Goal: Transaction & Acquisition: Book appointment/travel/reservation

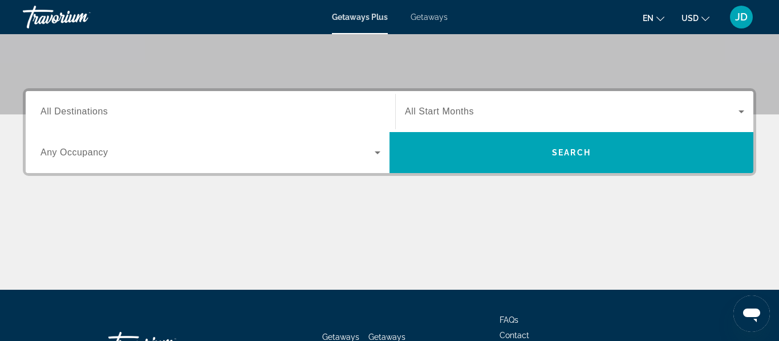
scroll to position [228, 0]
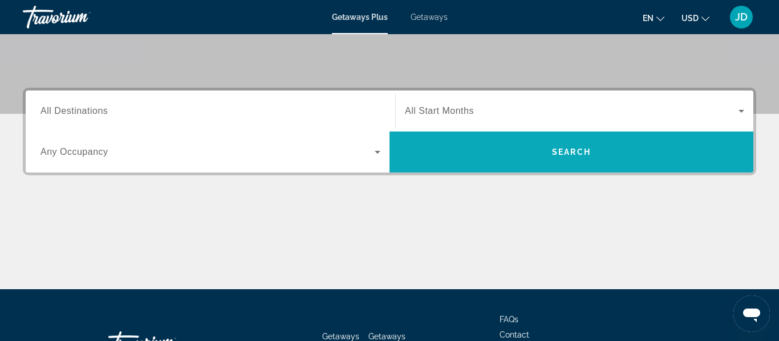
click at [494, 150] on span "Search" at bounding box center [571, 151] width 364 height 27
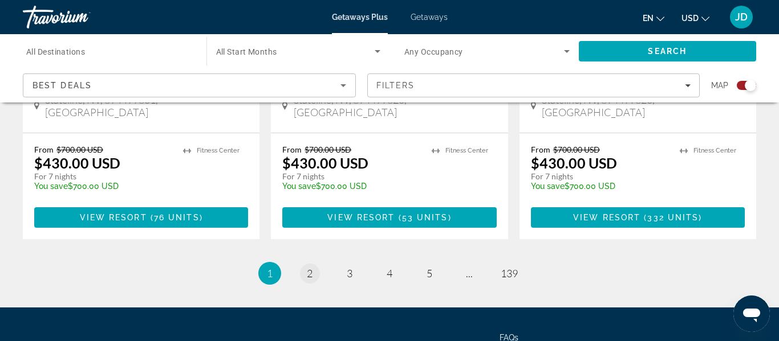
scroll to position [1873, 0]
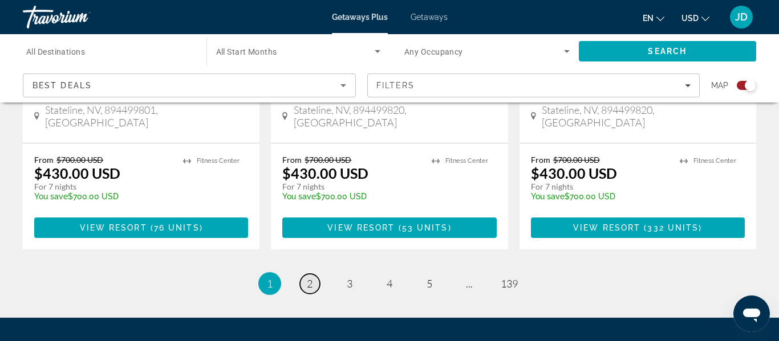
click at [308, 278] on span "2" at bounding box center [310, 284] width 6 height 13
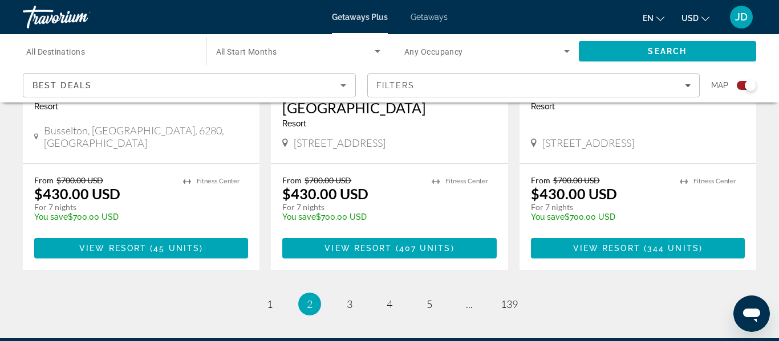
scroll to position [1848, 0]
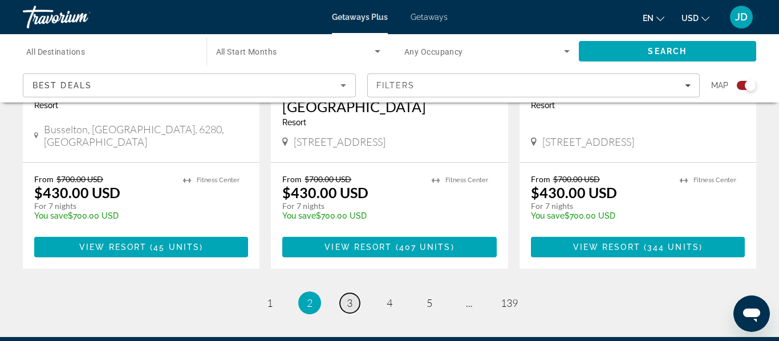
click at [351, 297] on span "3" at bounding box center [350, 303] width 6 height 13
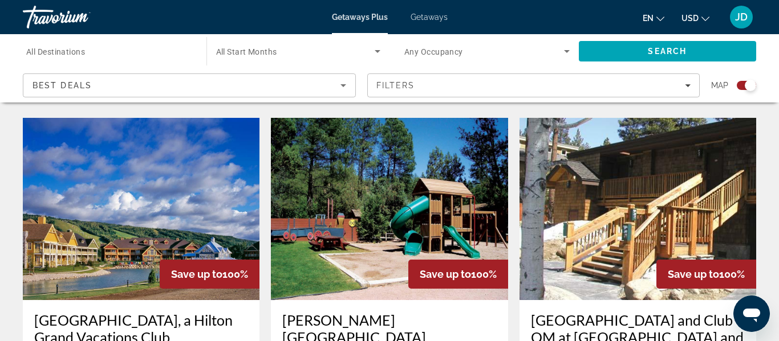
scroll to position [1643, 0]
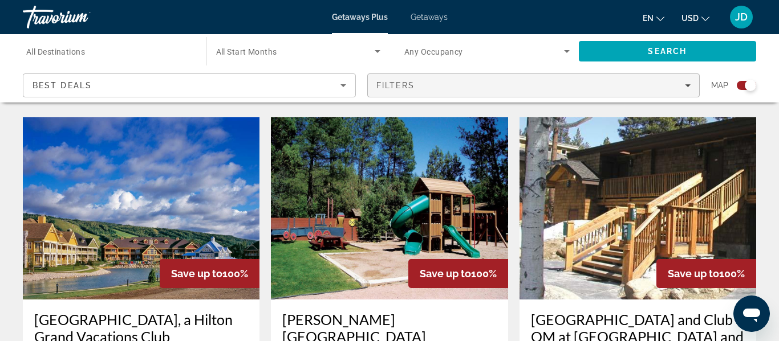
click at [487, 92] on span "Filters" at bounding box center [534, 85] width 332 height 27
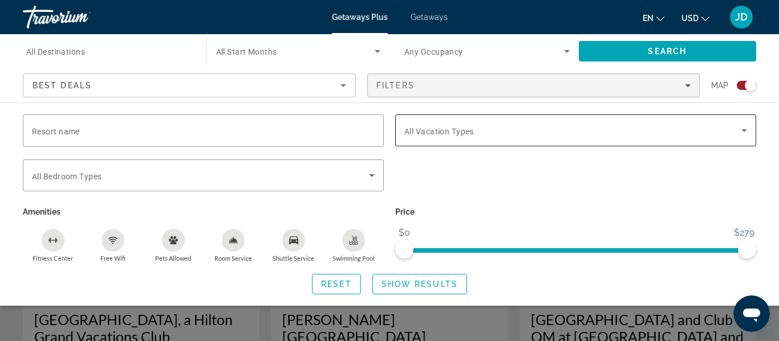
click at [491, 136] on span "Search widget" at bounding box center [572, 131] width 337 height 14
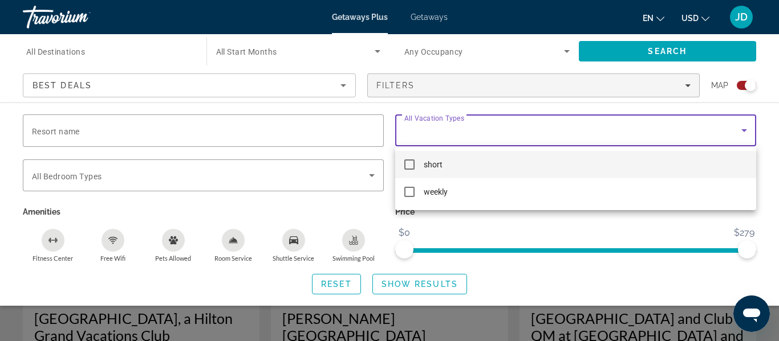
scroll to position [1643, 0]
click at [345, 154] on div at bounding box center [389, 170] width 779 height 341
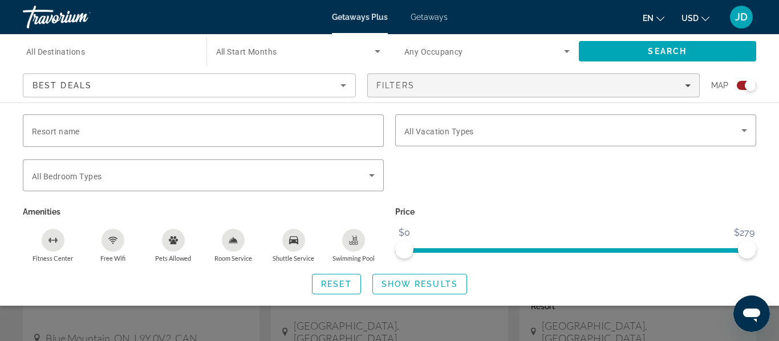
scroll to position [1707, 0]
click at [414, 282] on span "Show Results" at bounding box center [419, 284] width 76 height 9
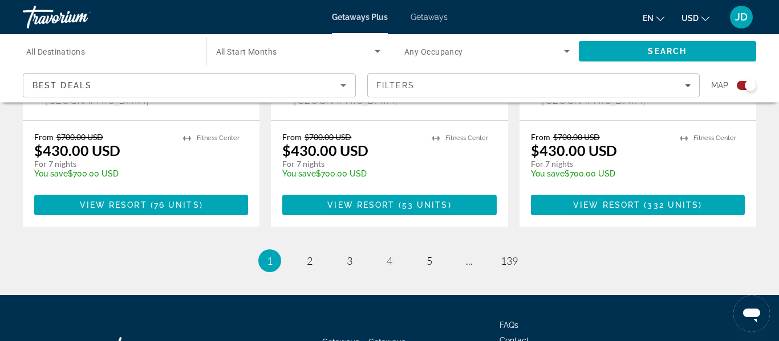
scroll to position [1898, 0]
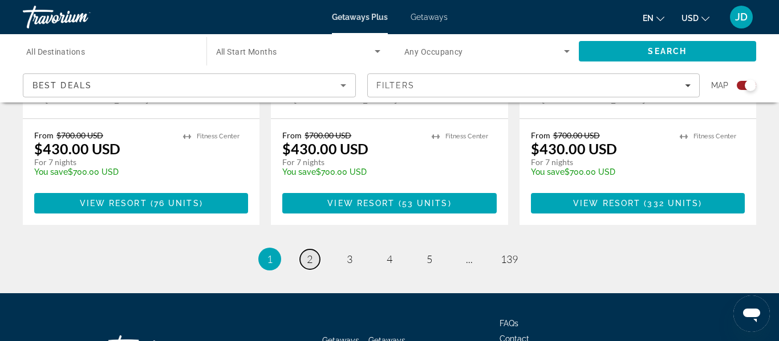
click at [307, 253] on span "2" at bounding box center [310, 259] width 6 height 13
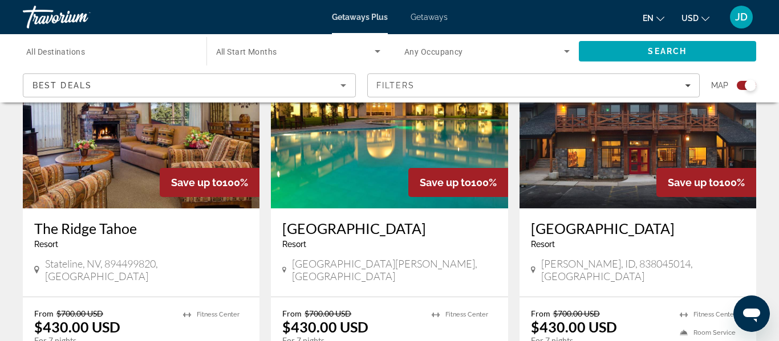
scroll to position [472, 0]
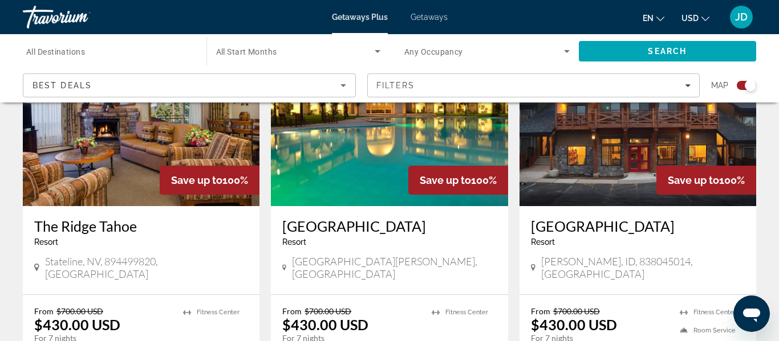
click at [335, 165] on img "Main content" at bounding box center [389, 115] width 237 height 182
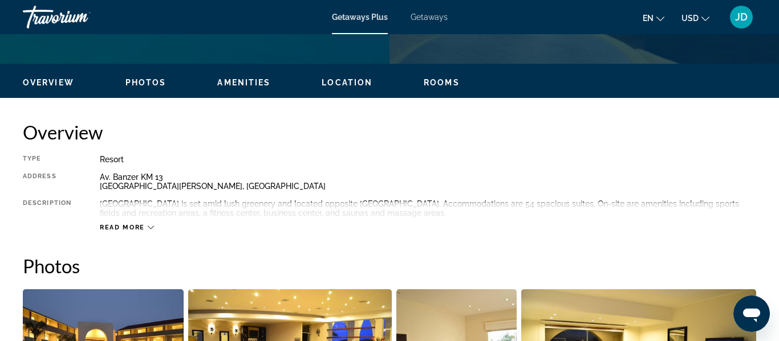
scroll to position [513, 0]
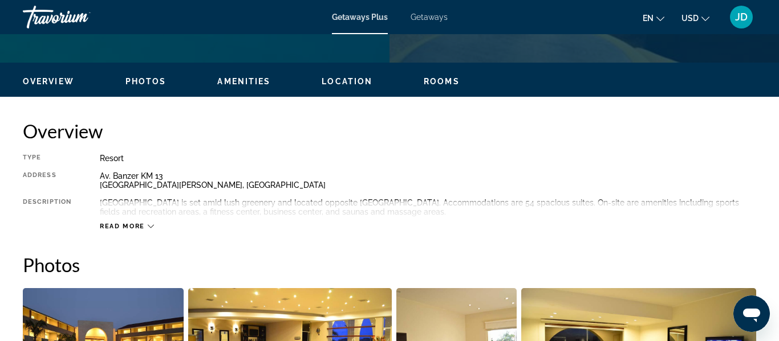
click at [442, 75] on ul "Overview Photos Amenities Location Rooms Search" at bounding box center [389, 80] width 733 height 13
click at [437, 80] on span "Rooms" at bounding box center [441, 81] width 36 height 9
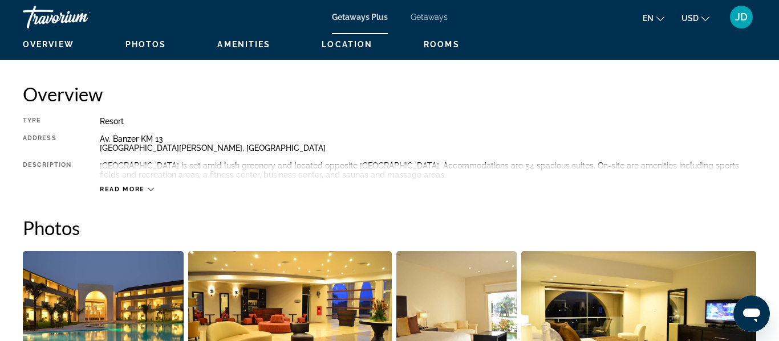
scroll to position [549, 0]
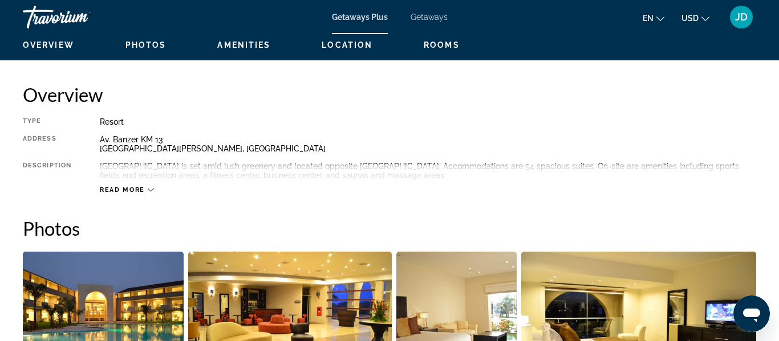
click at [148, 188] on icon "Main content" at bounding box center [151, 190] width 6 height 6
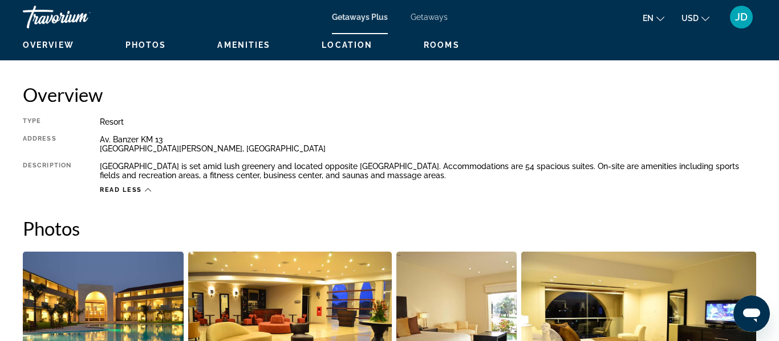
click at [146, 48] on span "Photos" at bounding box center [145, 44] width 41 height 9
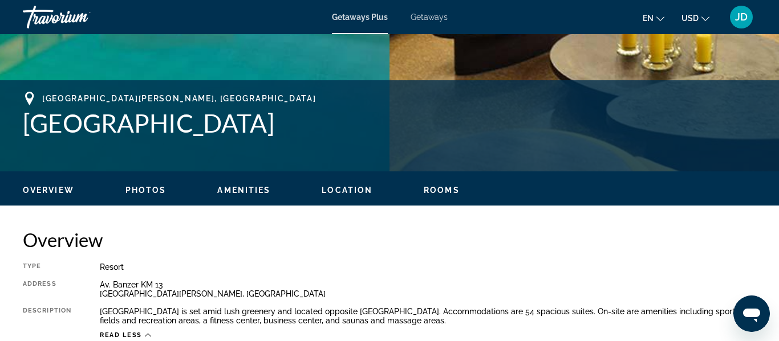
scroll to position [397, 0]
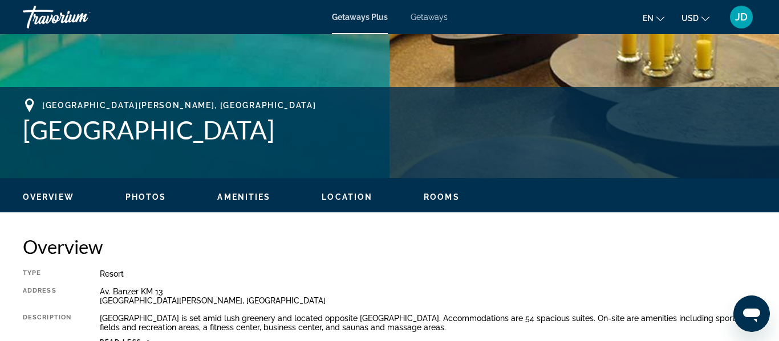
click at [248, 196] on span "Amenities" at bounding box center [243, 197] width 53 height 9
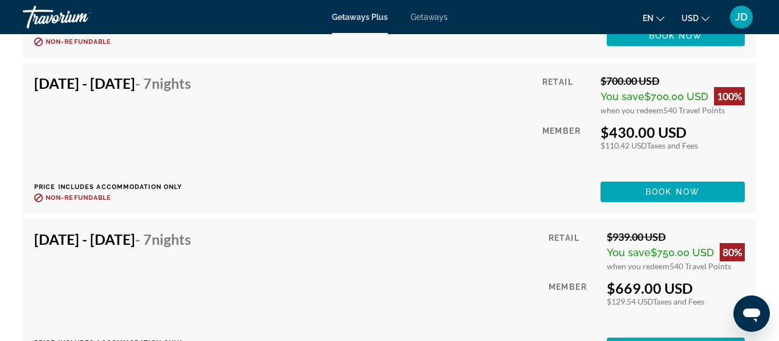
scroll to position [2936, 0]
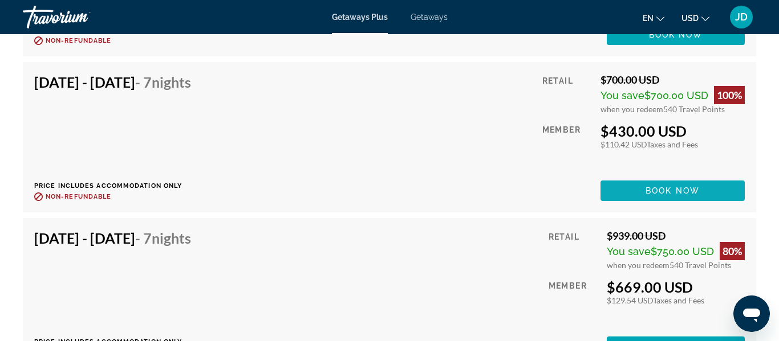
click at [696, 190] on span "Book now" at bounding box center [672, 190] width 54 height 9
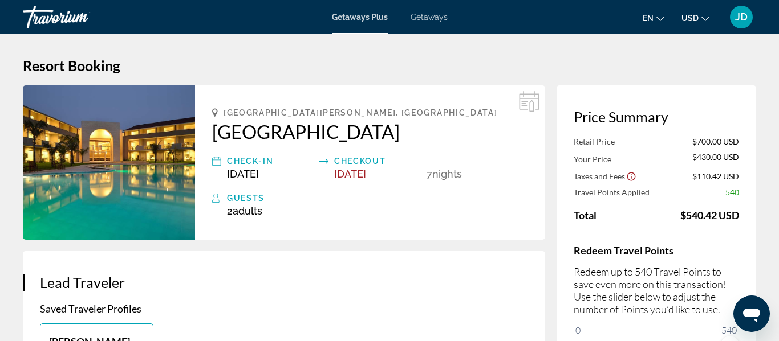
click at [241, 201] on div "Guests" at bounding box center [377, 198] width 301 height 14
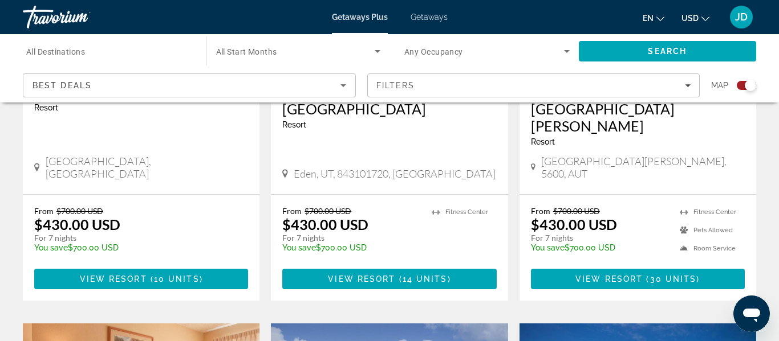
scroll to position [997, 0]
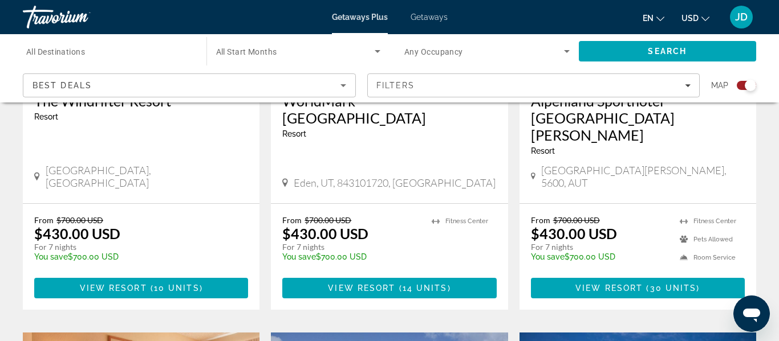
click at [318, 80] on div "Best Deals" at bounding box center [186, 86] width 308 height 14
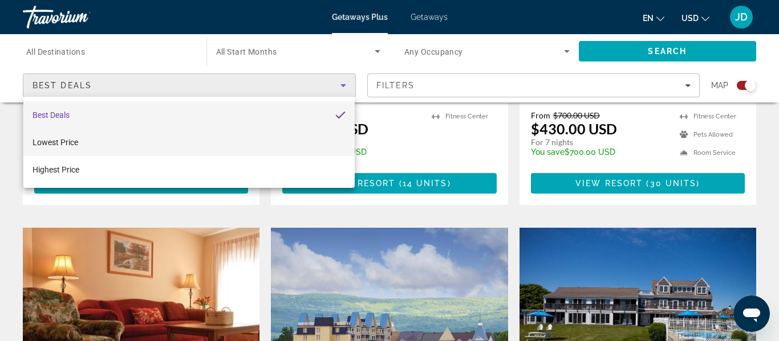
scroll to position [1102, 0]
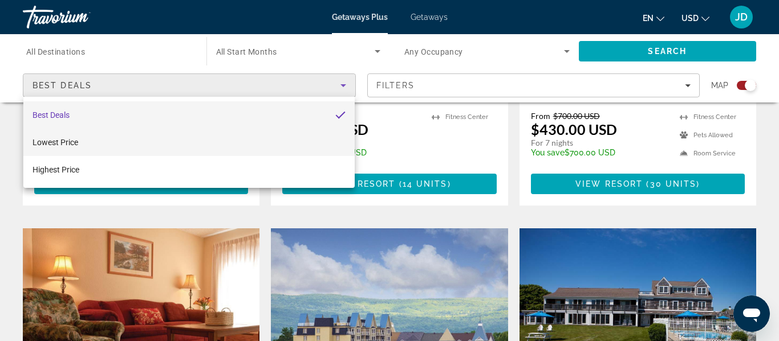
click at [233, 139] on mat-option "Lowest Price" at bounding box center [188, 142] width 331 height 27
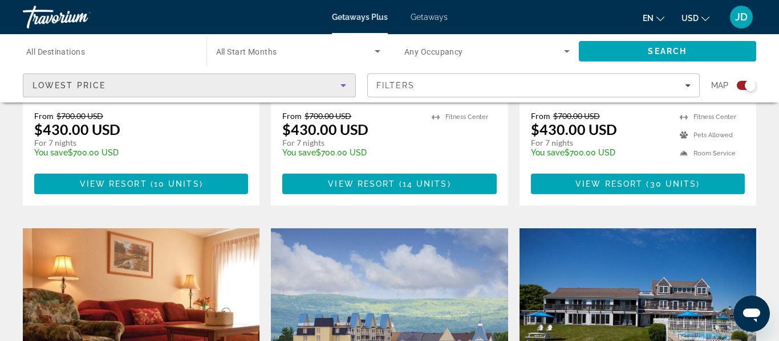
click at [479, 50] on span "Search widget" at bounding box center [484, 51] width 160 height 14
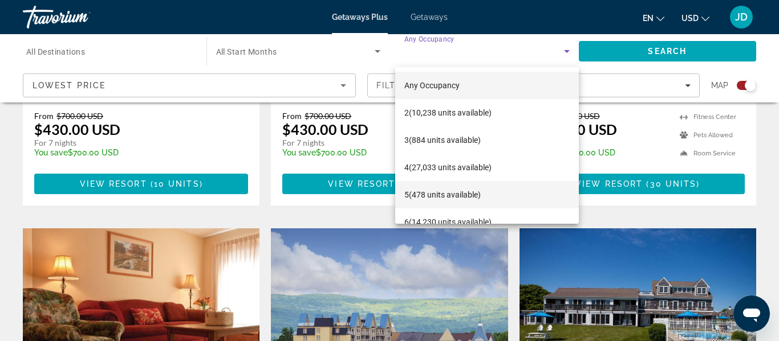
click at [427, 194] on span "5 (478 units available)" at bounding box center [442, 195] width 76 height 14
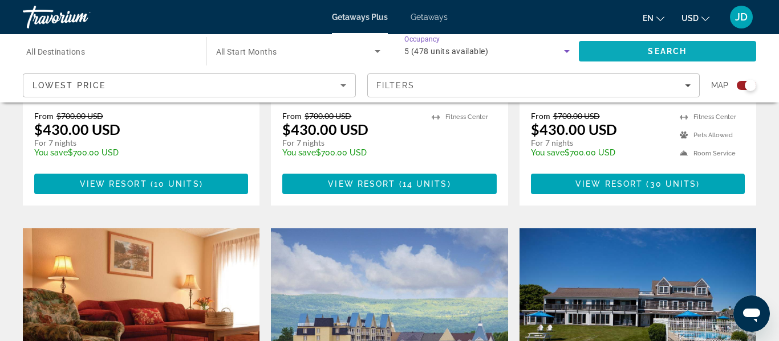
click at [676, 51] on span "Search" at bounding box center [666, 51] width 39 height 9
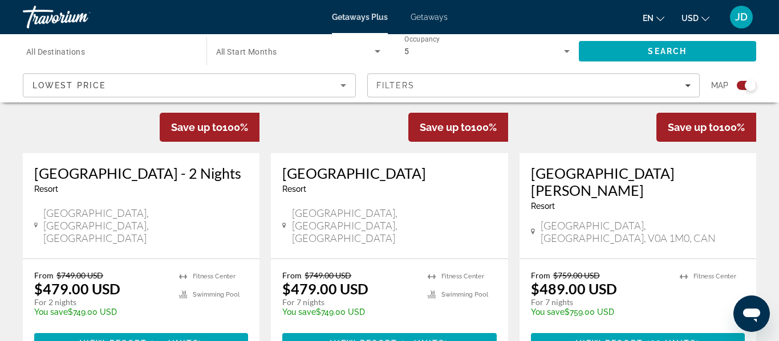
scroll to position [977, 0]
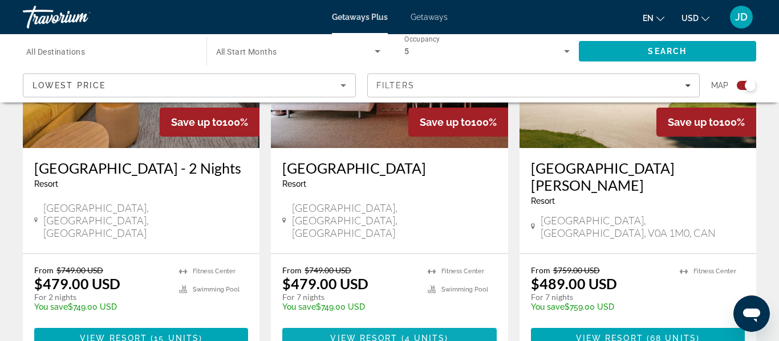
click at [419, 334] on span "4 units" at bounding box center [425, 338] width 40 height 9
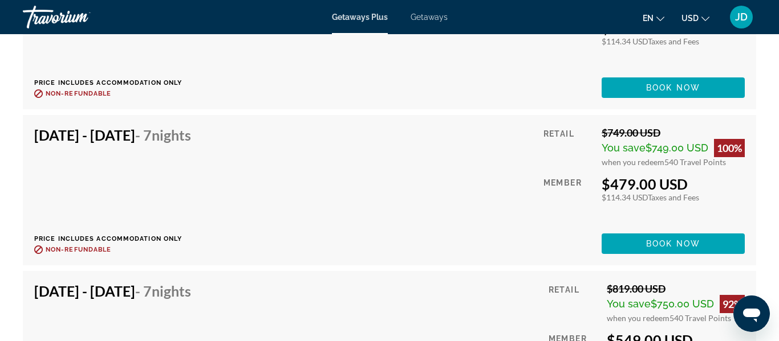
scroll to position [2574, 0]
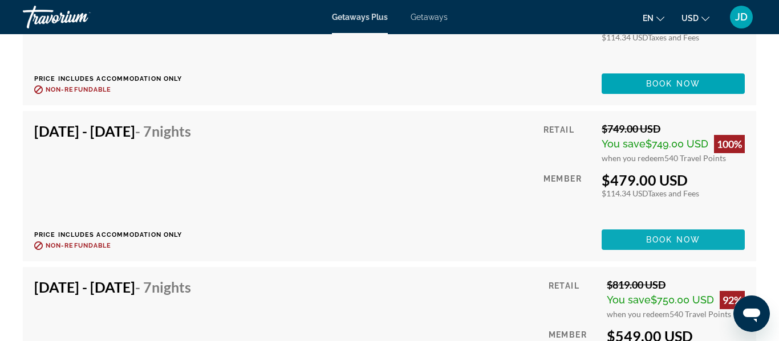
click at [679, 237] on span "Book now" at bounding box center [673, 239] width 54 height 9
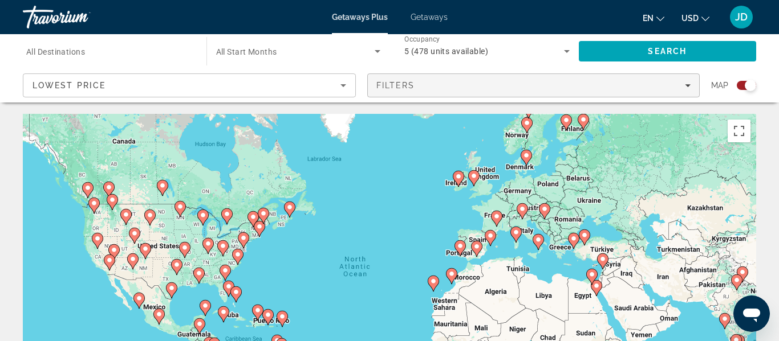
click at [396, 85] on span "Filters" at bounding box center [395, 85] width 39 height 9
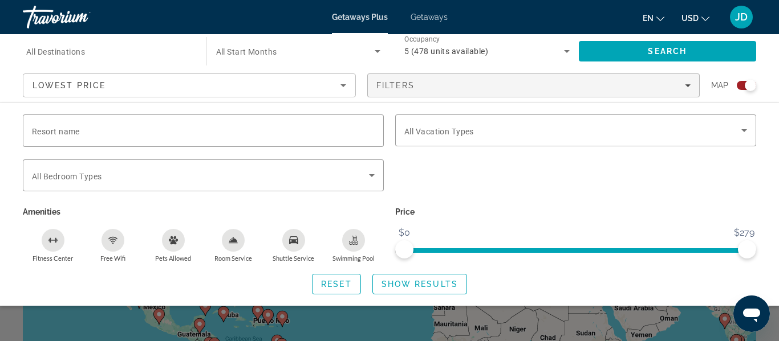
click at [421, 181] on div "Search widget" at bounding box center [575, 182] width 372 height 44
click at [434, 274] on span "Search widget" at bounding box center [419, 284] width 93 height 27
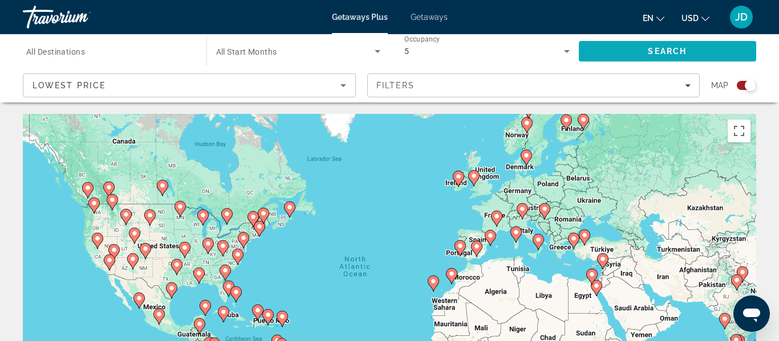
click at [638, 50] on span "Search" at bounding box center [667, 51] width 178 height 27
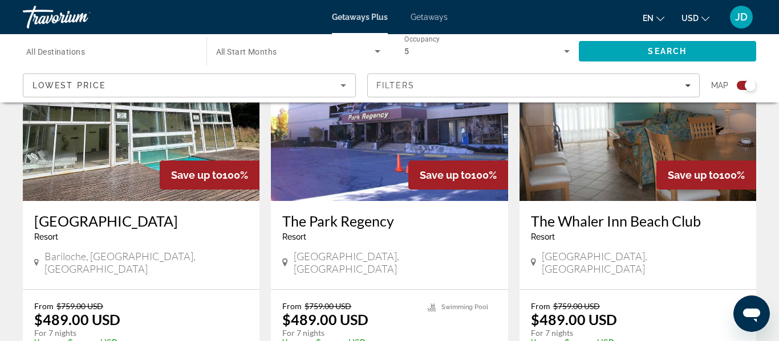
scroll to position [1758, 0]
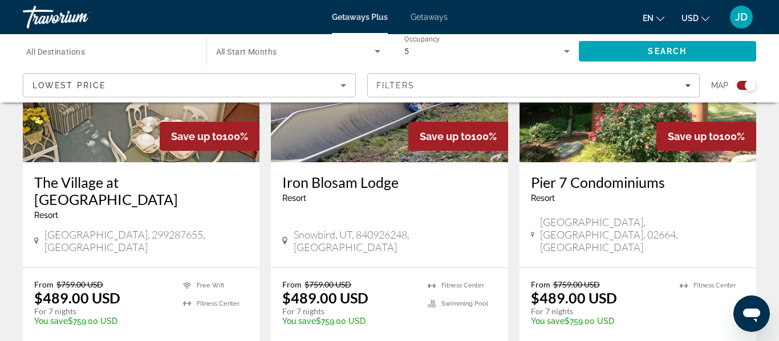
scroll to position [1319, 0]
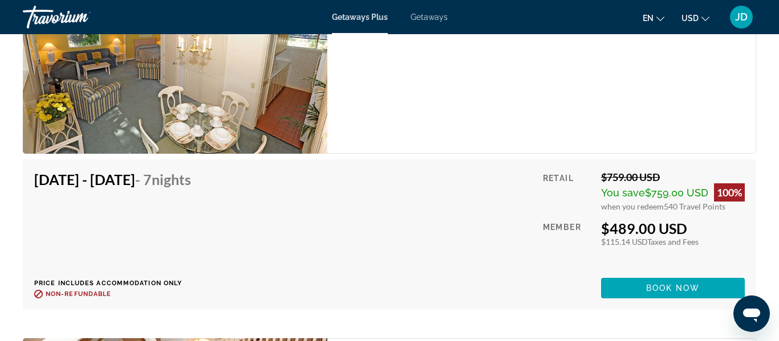
scroll to position [2094, 0]
click at [683, 283] on span "Book now" at bounding box center [673, 287] width 54 height 9
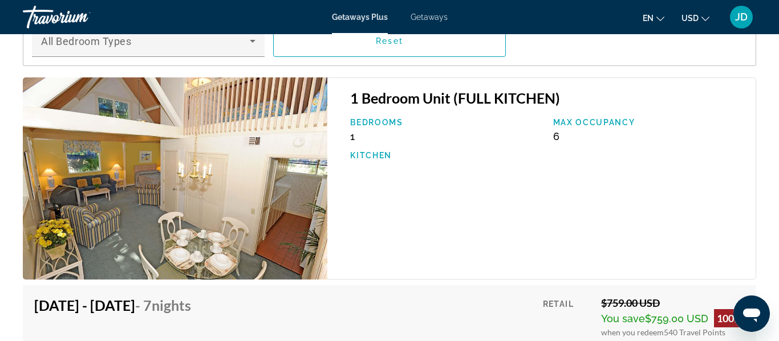
scroll to position [1969, 0]
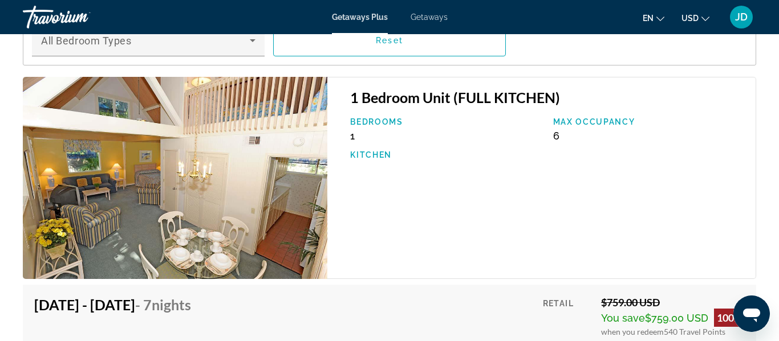
click at [215, 186] on img "Main content" at bounding box center [175, 178] width 304 height 202
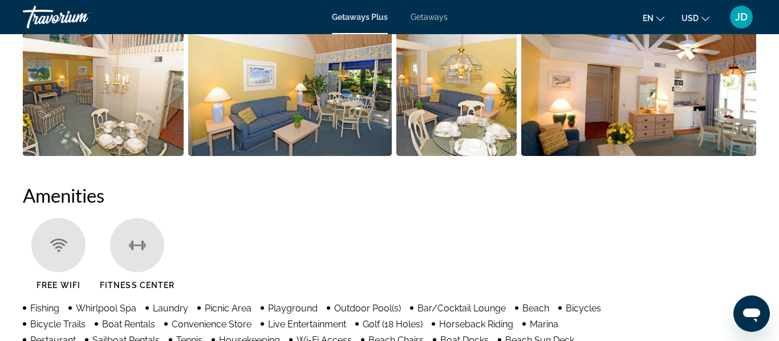
scroll to position [0, 0]
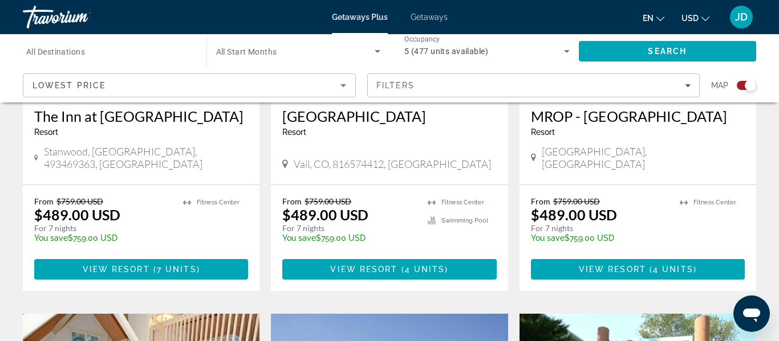
scroll to position [987, 0]
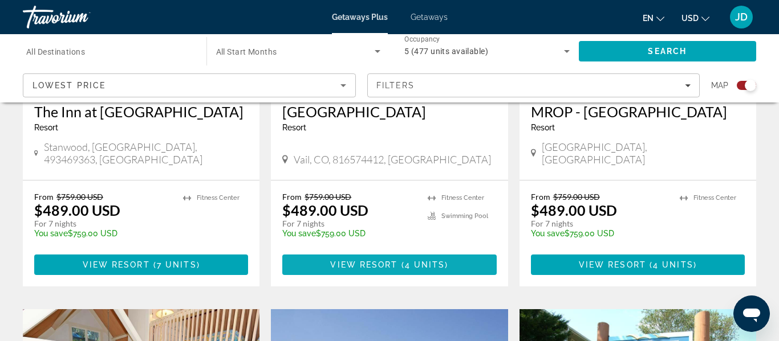
click at [359, 260] on span "View Resort" at bounding box center [363, 264] width 67 height 9
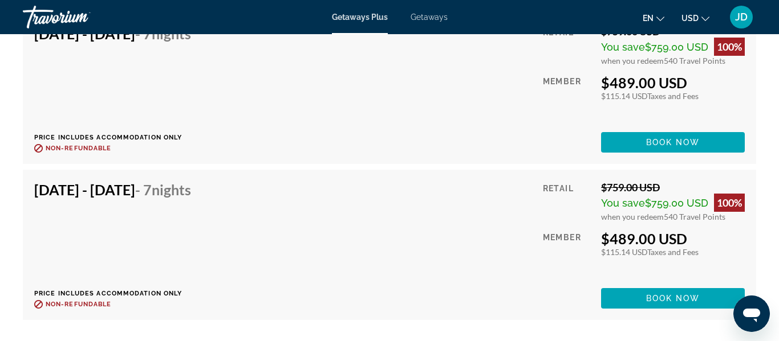
scroll to position [2259, 0]
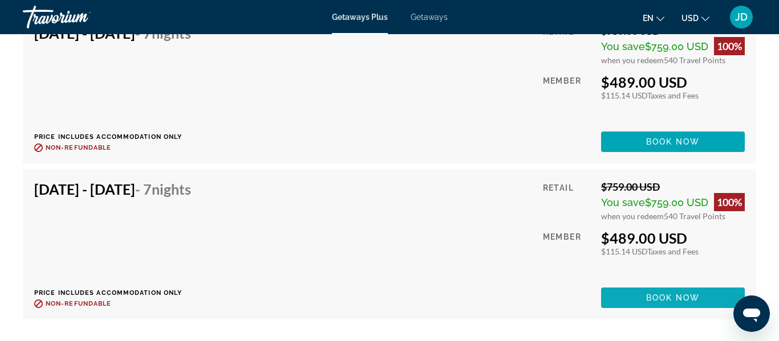
click at [667, 284] on span "Main content" at bounding box center [673, 297] width 144 height 27
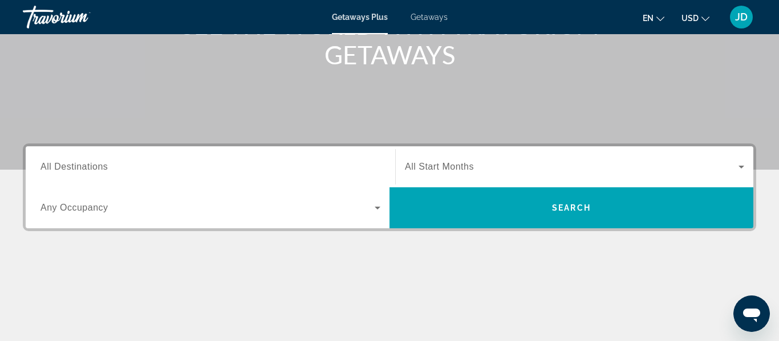
scroll to position [180, 0]
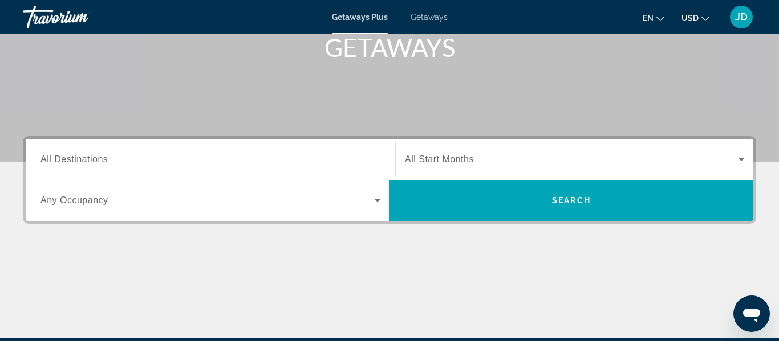
click at [291, 209] on div "Search widget" at bounding box center [210, 201] width 340 height 32
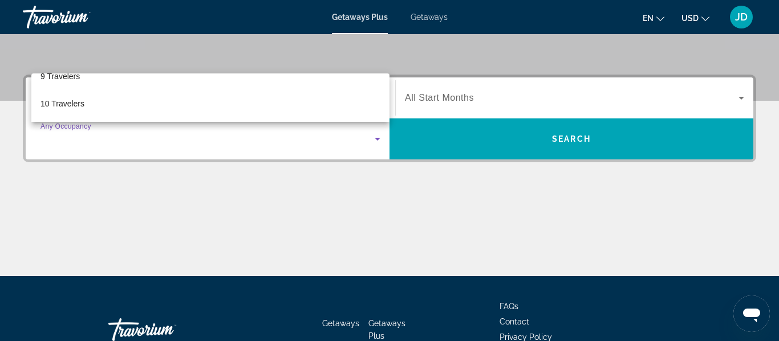
scroll to position [242, 0]
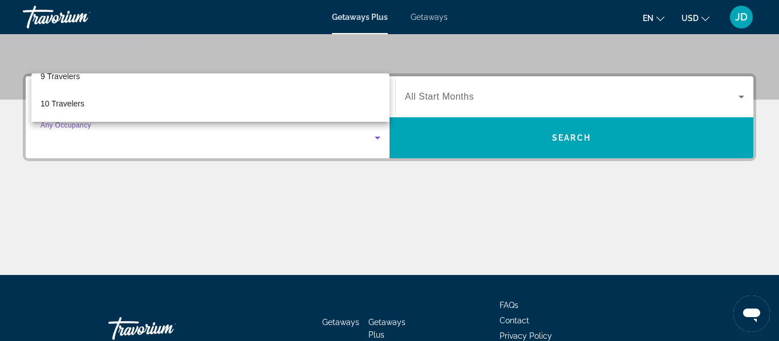
click at [238, 108] on mat-option "10 Travelers" at bounding box center [210, 103] width 358 height 27
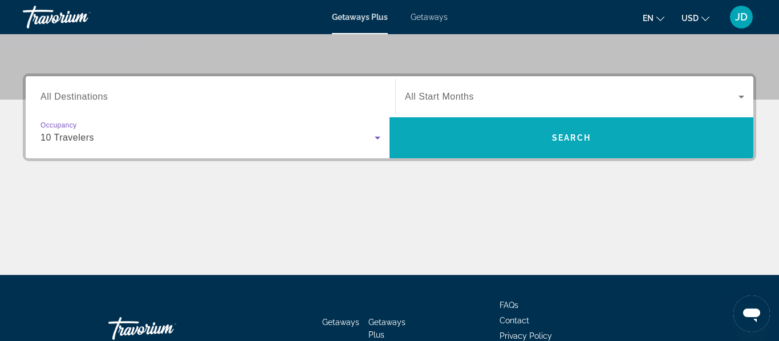
click at [490, 143] on span "Search" at bounding box center [571, 137] width 364 height 27
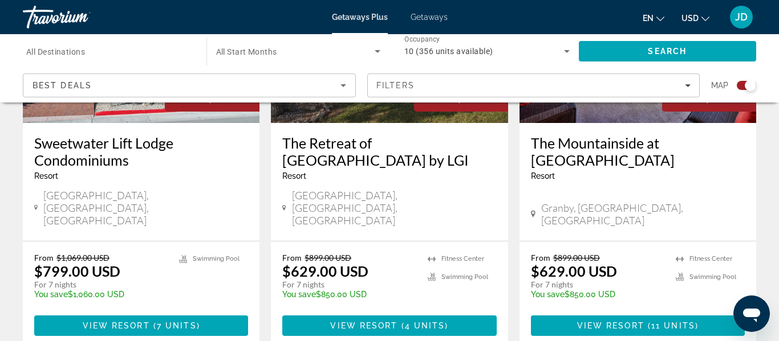
scroll to position [1862, 0]
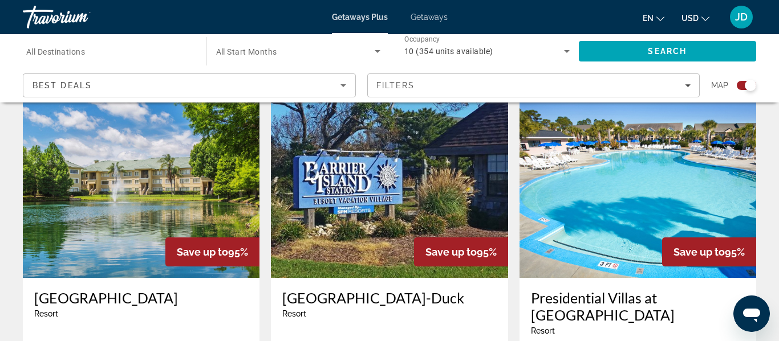
scroll to position [831, 0]
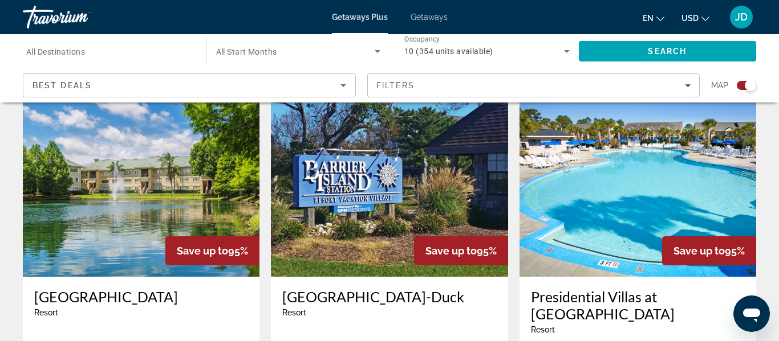
click at [388, 228] on img "Main content" at bounding box center [389, 186] width 237 height 182
